Goal: Find specific page/section: Find specific page/section

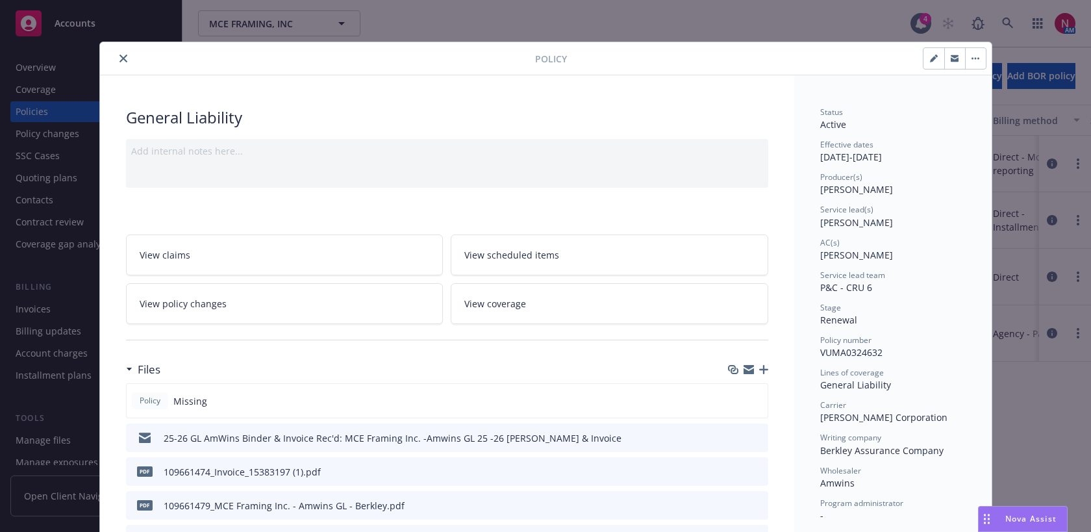
scroll to position [11, 0]
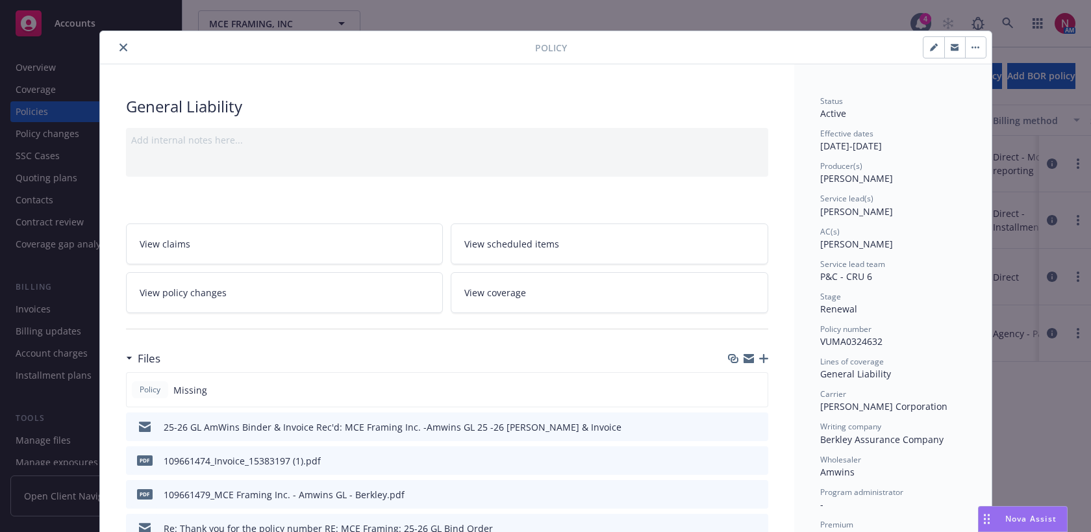
click at [121, 49] on icon "close" at bounding box center [124, 48] width 8 height 8
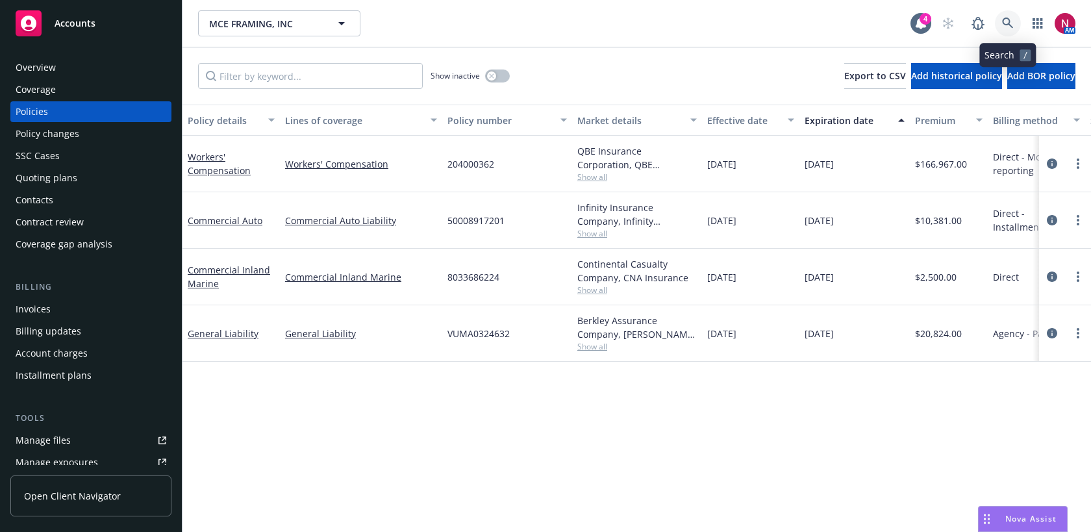
click at [1008, 23] on icon at bounding box center [1008, 24] width 12 height 12
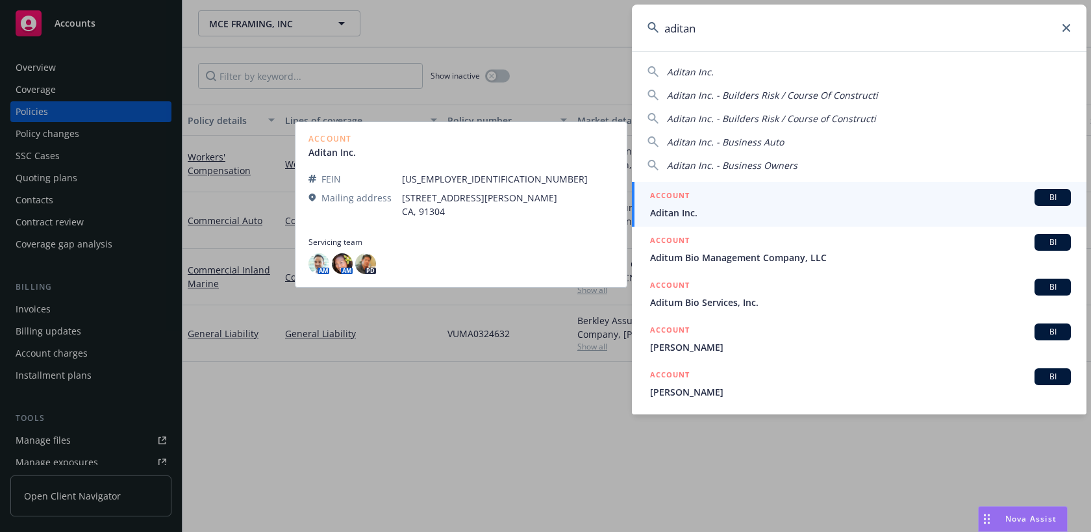
type input "aditan"
click at [843, 190] on div "ACCOUNT BI" at bounding box center [860, 197] width 421 height 17
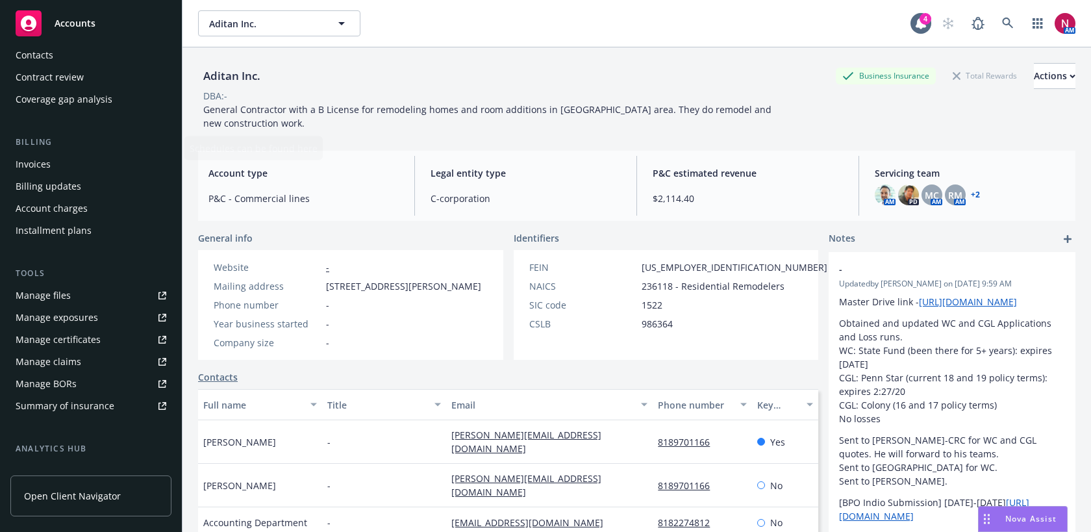
scroll to position [314, 0]
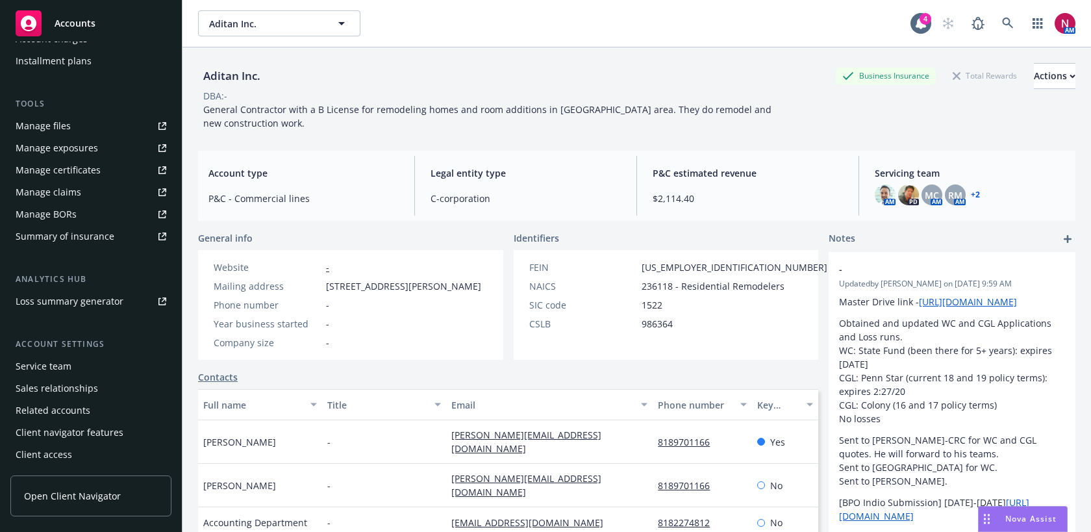
click at [62, 368] on div "Service team" at bounding box center [44, 366] width 56 height 21
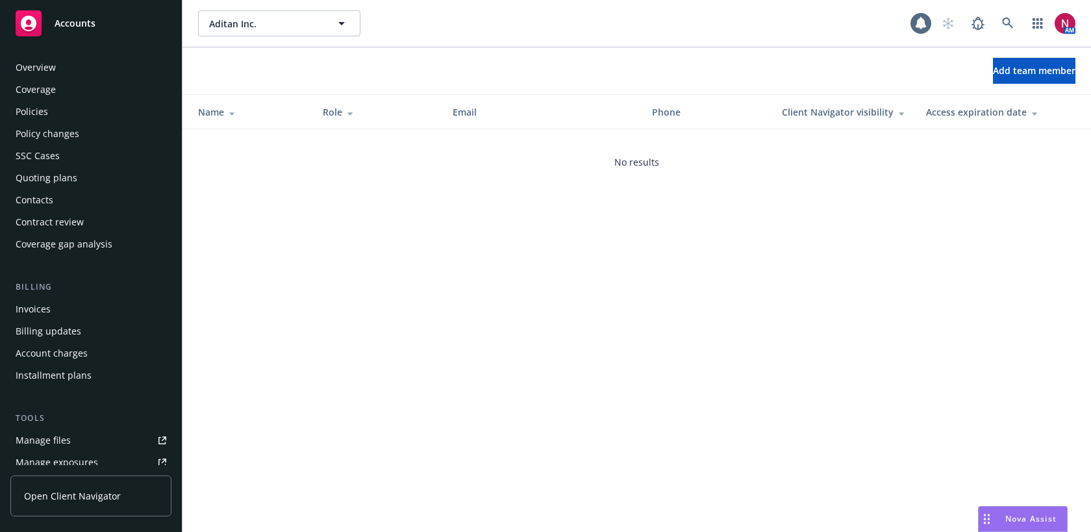
scroll to position [314, 0]
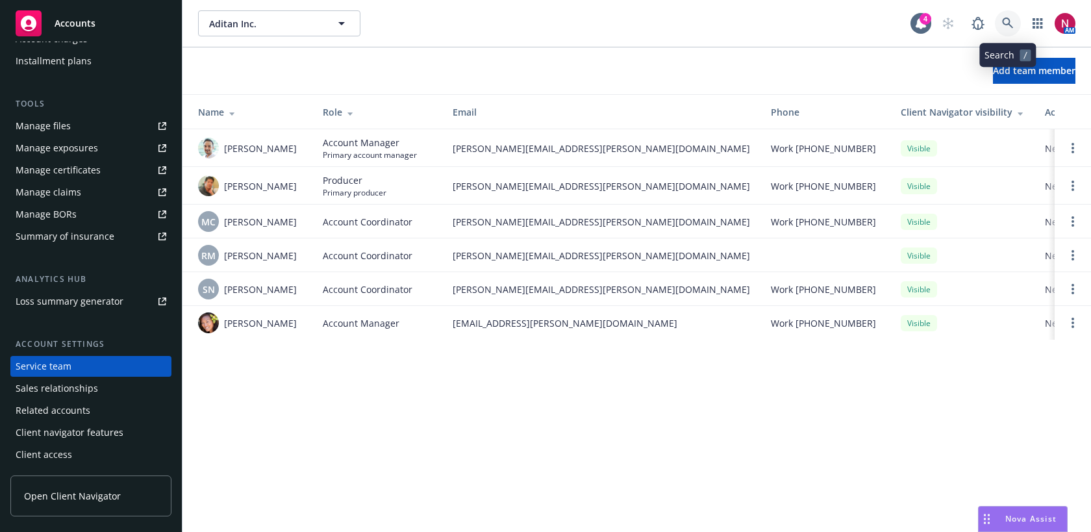
click at [1013, 21] on icon at bounding box center [1008, 24] width 12 height 12
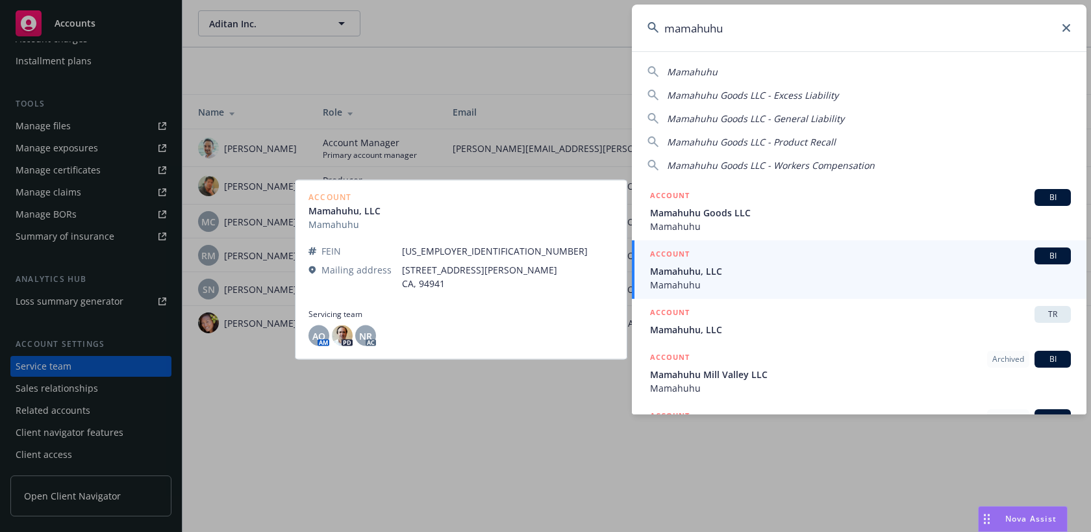
type input "mamahuhu"
click at [772, 285] on span "Mamahuhu" at bounding box center [860, 285] width 421 height 14
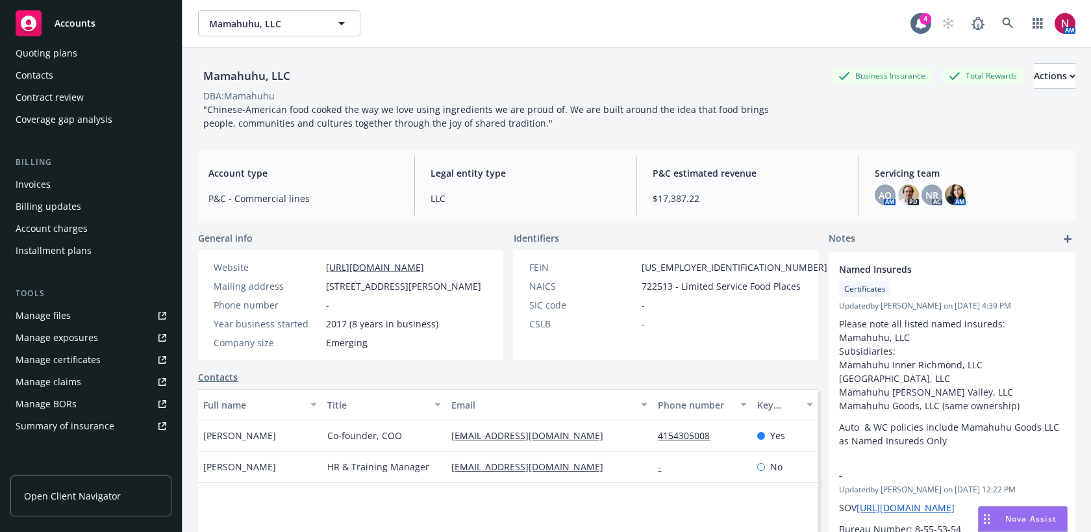
scroll to position [314, 0]
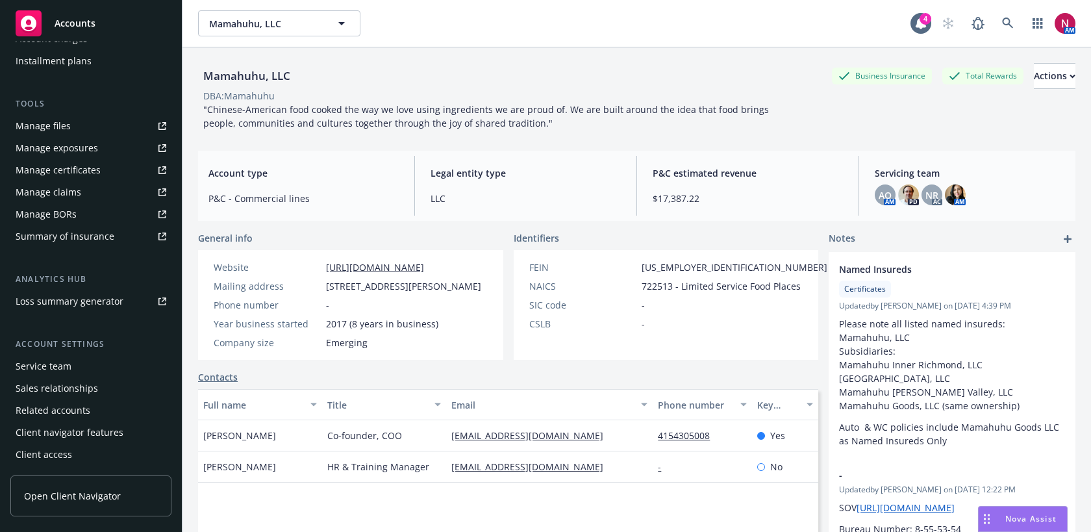
click at [57, 373] on div "Service team" at bounding box center [44, 366] width 56 height 21
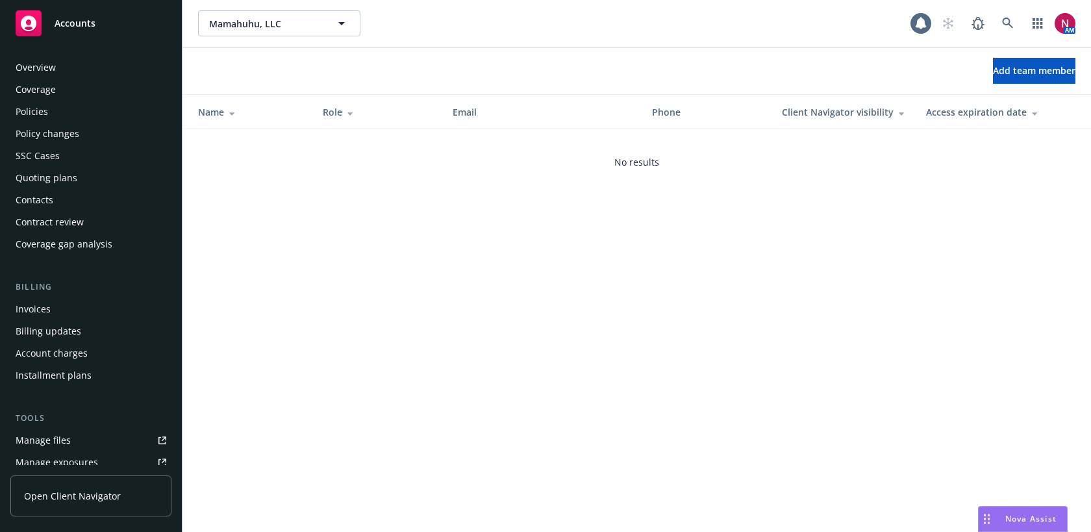
scroll to position [314, 0]
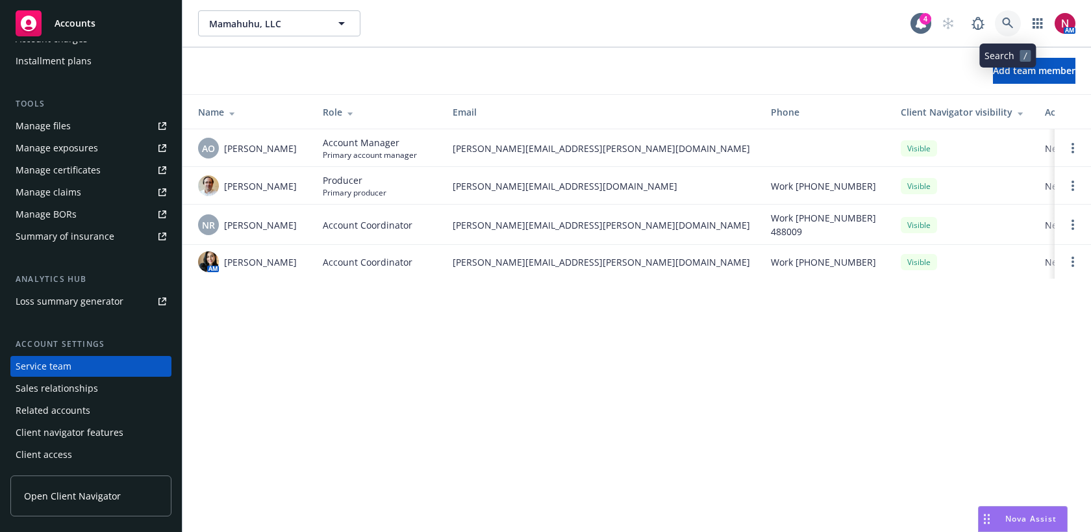
click at [1013, 21] on icon at bounding box center [1008, 24] width 12 height 12
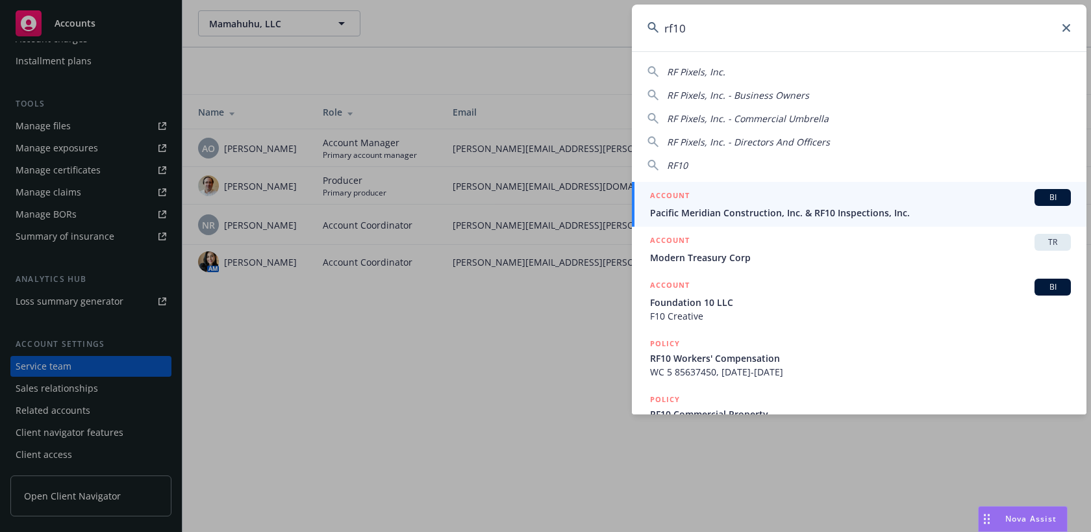
type input "rf10"
click at [796, 218] on span "Pacific Meridian Construction, Inc. & RF10 Inspections, Inc." at bounding box center [860, 213] width 421 height 14
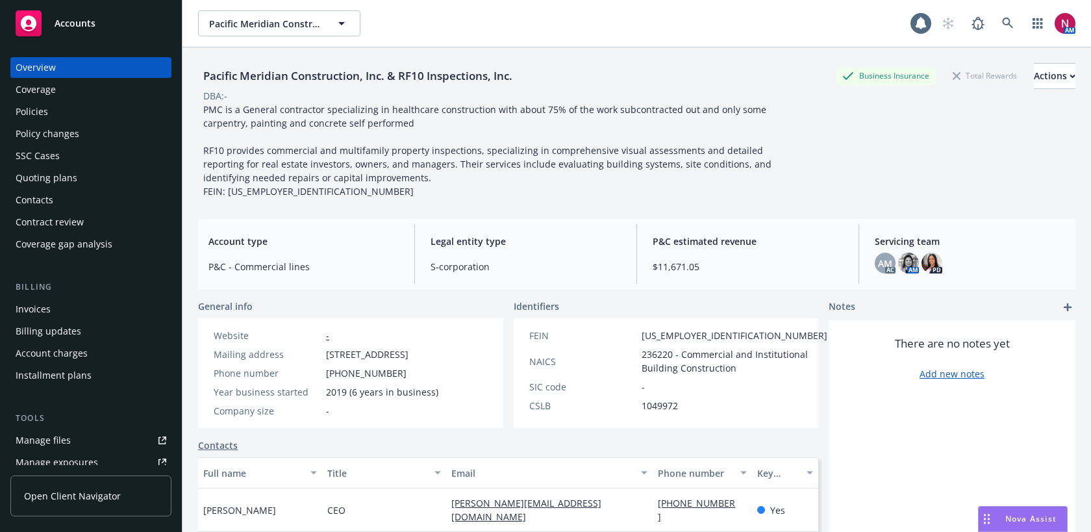
scroll to position [243, 0]
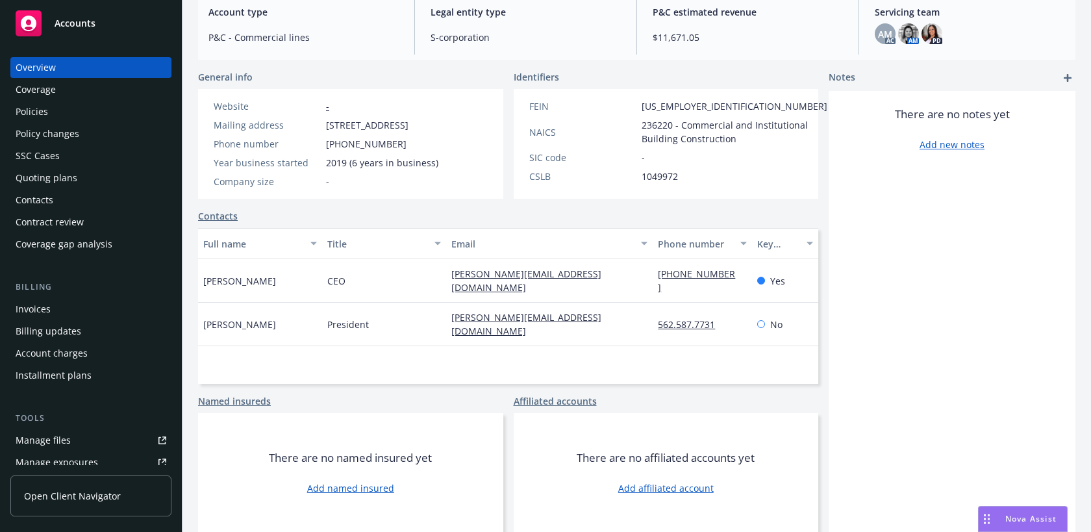
click at [126, 109] on div "Policies" at bounding box center [91, 111] width 151 height 21
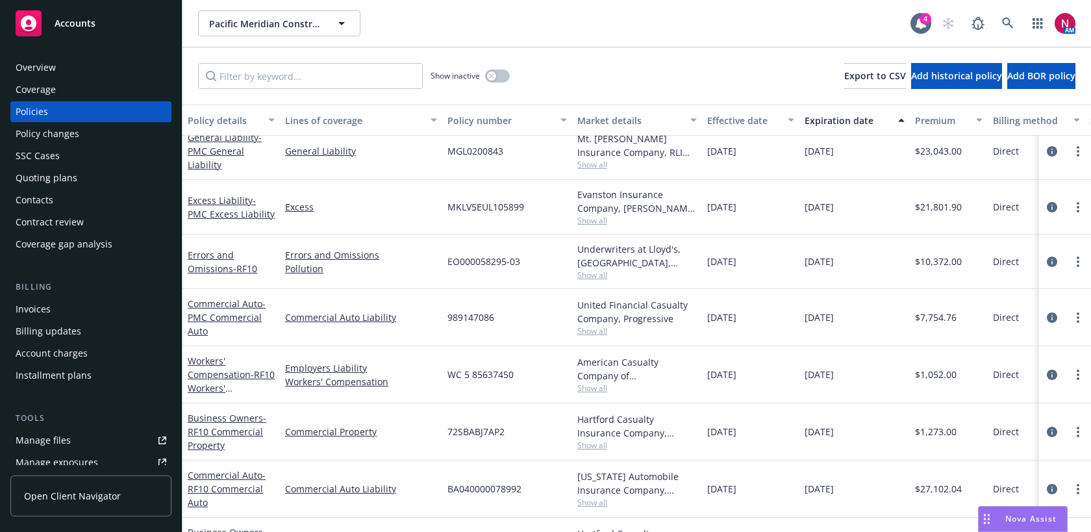
scroll to position [14, 0]
